Goal: Task Accomplishment & Management: Manage account settings

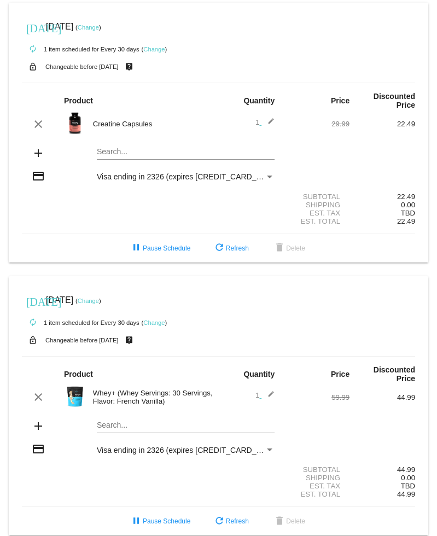
click at [99, 25] on link "Change" at bounding box center [88, 27] width 21 height 7
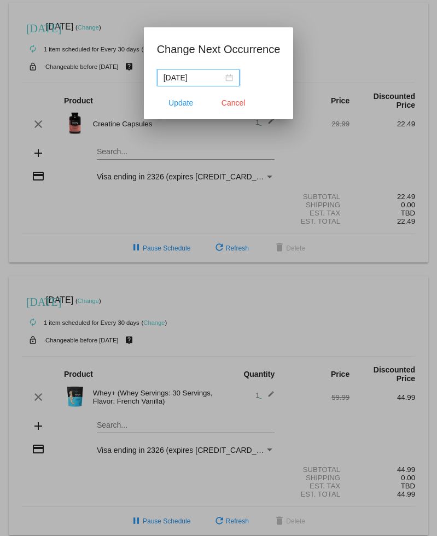
click at [227, 77] on div "[DATE]" at bounding box center [197, 78] width 69 height 12
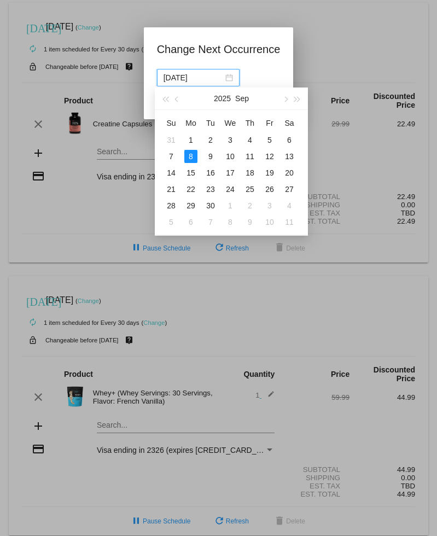
click at [284, 101] on span "button" at bounding box center [284, 99] width 5 height 5
click at [281, 99] on button "button" at bounding box center [285, 98] width 12 height 22
click at [192, 205] on div "24" at bounding box center [190, 205] width 13 height 13
type input "[DATE]"
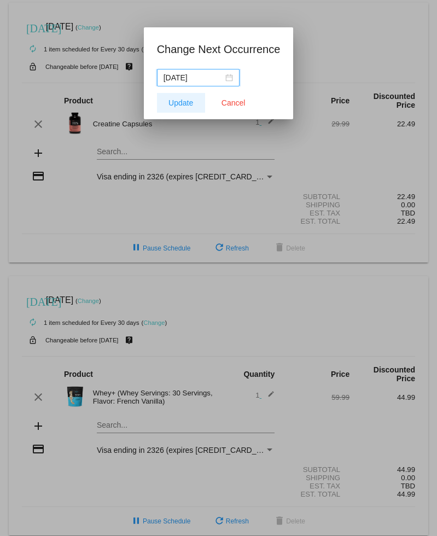
click at [183, 100] on span "Update" at bounding box center [180, 102] width 25 height 9
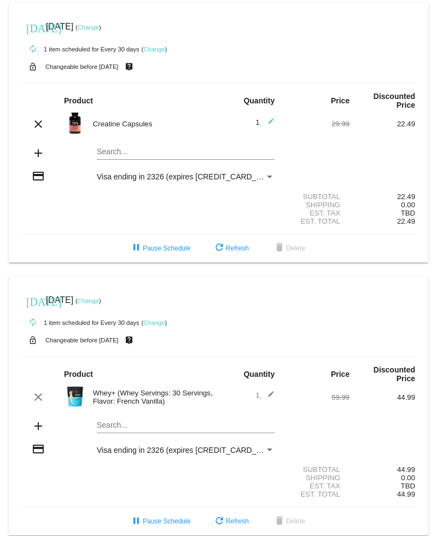
click at [99, 304] on link "Change" at bounding box center [88, 300] width 21 height 7
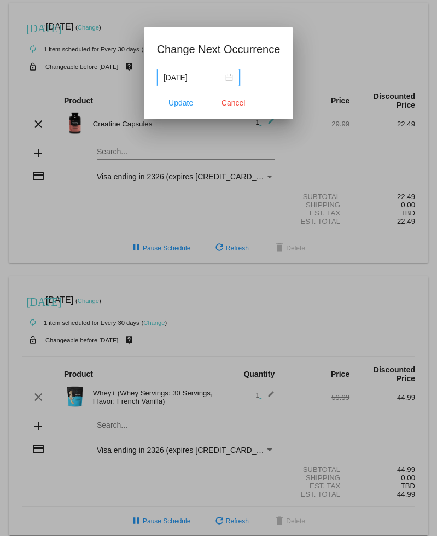
click at [221, 74] on div "[DATE]" at bounding box center [197, 78] width 69 height 12
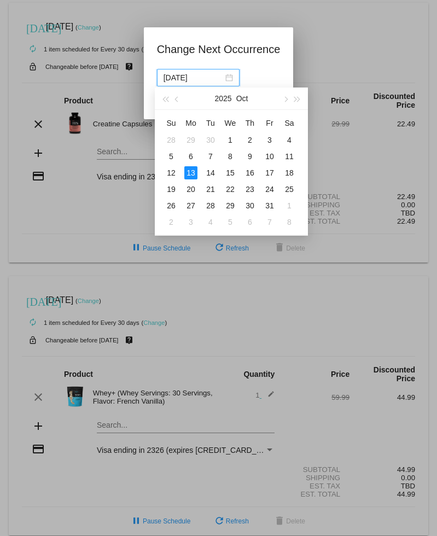
click at [283, 100] on span "button" at bounding box center [284, 99] width 5 height 5
click at [284, 101] on span "button" at bounding box center [284, 99] width 5 height 5
click at [283, 98] on button "button" at bounding box center [285, 98] width 12 height 22
click at [285, 98] on span "button" at bounding box center [284, 99] width 5 height 5
click at [192, 174] on div "16" at bounding box center [190, 172] width 13 height 13
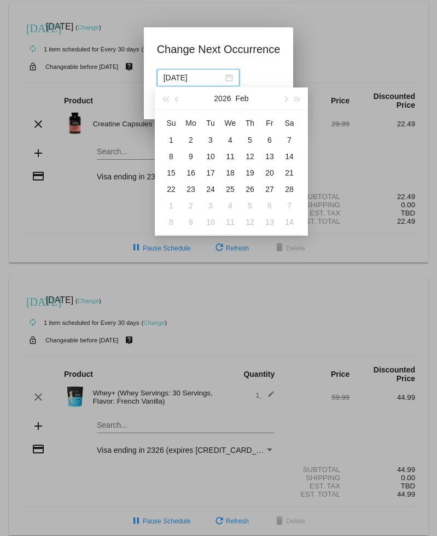
type input "[DATE]"
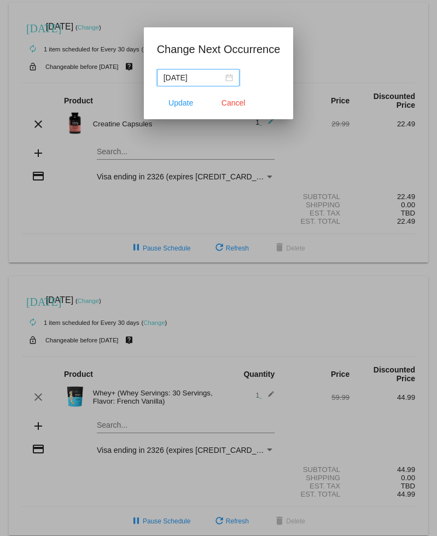
click at [181, 104] on span "Update" at bounding box center [180, 102] width 25 height 9
